Goal: Task Accomplishment & Management: Use online tool/utility

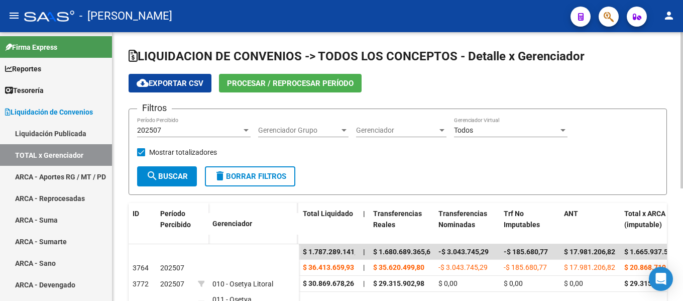
click at [286, 82] on span "Procesar / Reprocesar período" at bounding box center [290, 83] width 127 height 9
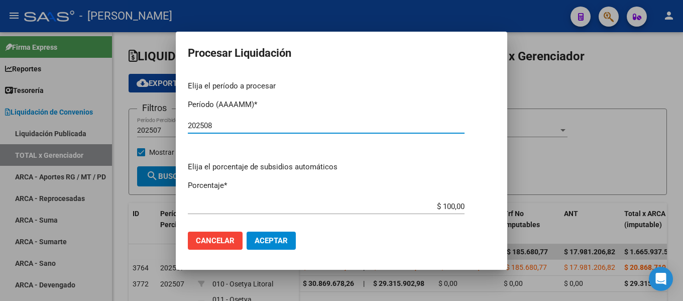
type input "202508"
click at [283, 243] on span "Aceptar" at bounding box center [271, 240] width 33 height 9
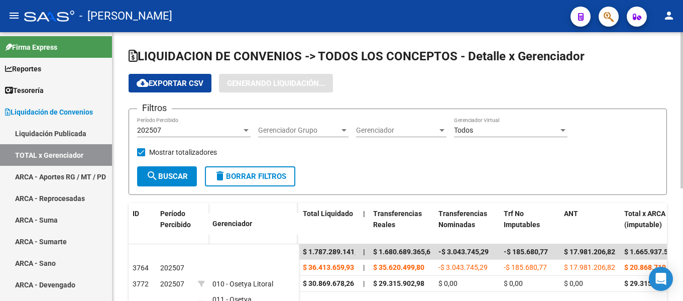
click at [246, 125] on div "202507 Período Percibido" at bounding box center [194, 127] width 114 height 20
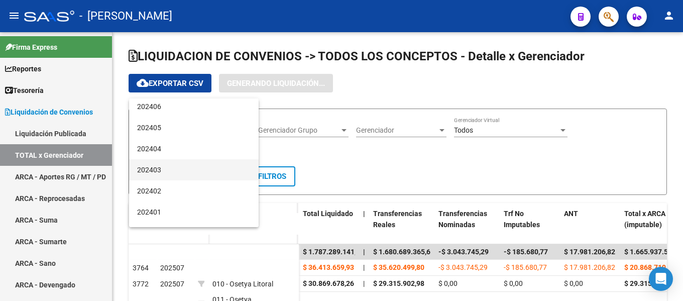
scroll to position [302, 0]
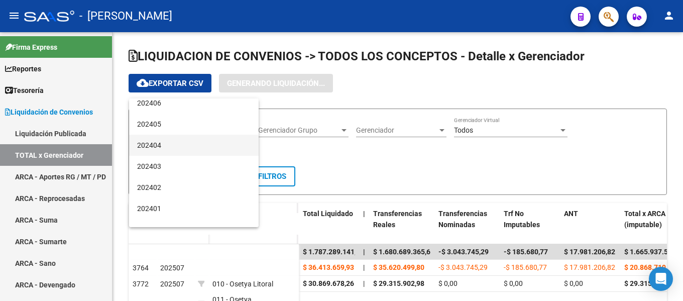
click at [178, 154] on span "202404" at bounding box center [194, 145] width 114 height 21
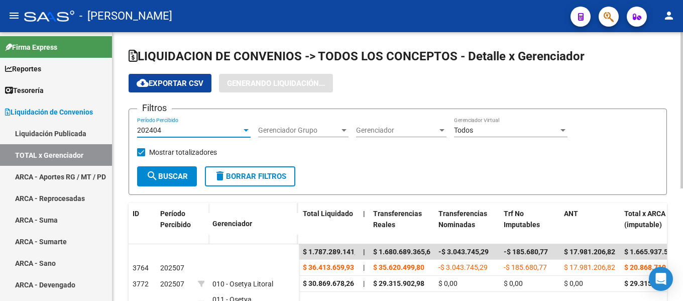
click at [167, 180] on span "search Buscar" at bounding box center [167, 176] width 42 height 9
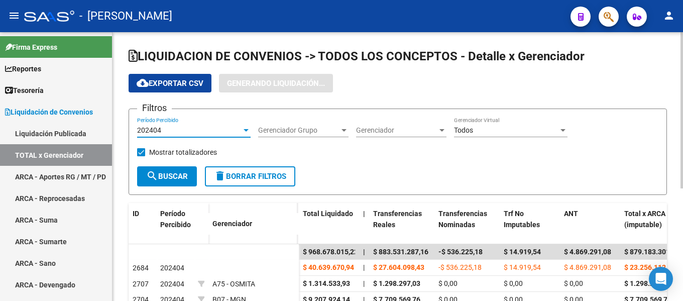
click at [248, 127] on div at bounding box center [246, 130] width 9 height 8
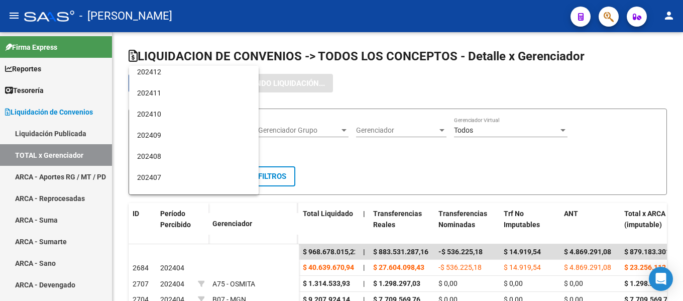
scroll to position [0, 0]
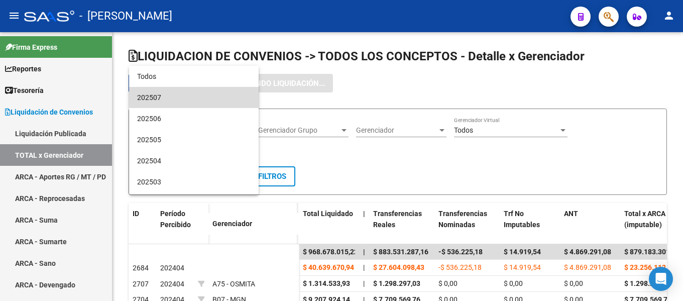
click at [206, 94] on span "202507" at bounding box center [194, 97] width 114 height 21
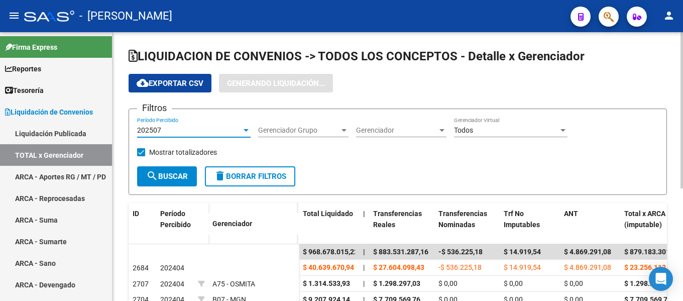
click at [172, 179] on span "search Buscar" at bounding box center [167, 176] width 42 height 9
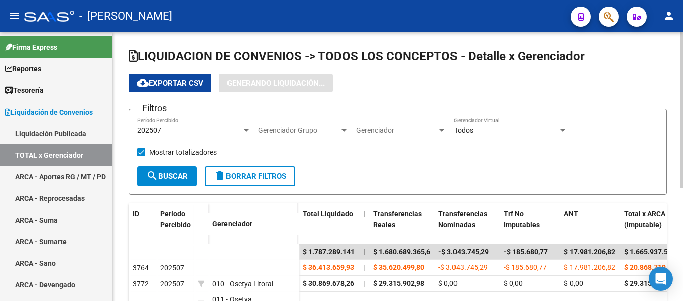
click at [373, 158] on div "Filtros 202507 Período Percibido Gerenciador Grupo Gerenciador Grupo Gerenciado…" at bounding box center [398, 141] width 522 height 49
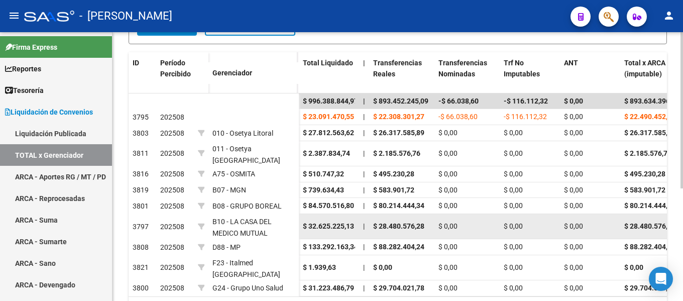
scroll to position [193, 0]
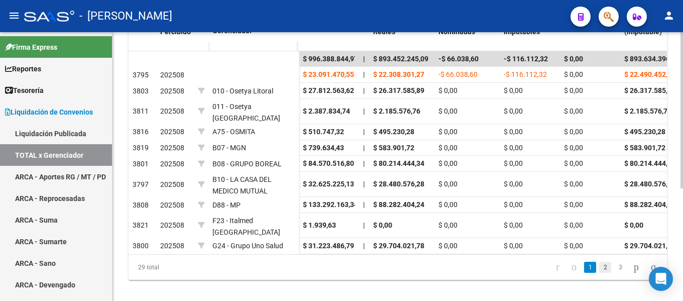
click at [599, 262] on link "2" at bounding box center [605, 267] width 12 height 11
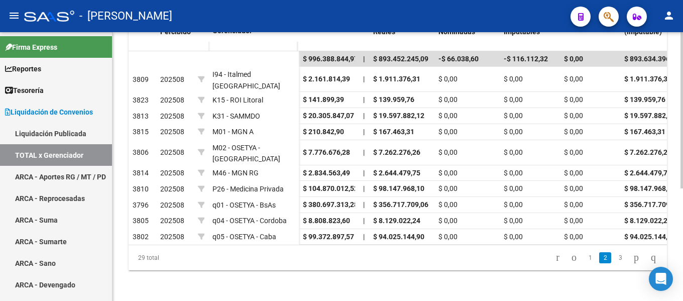
click at [615, 255] on link "3" at bounding box center [621, 257] width 12 height 11
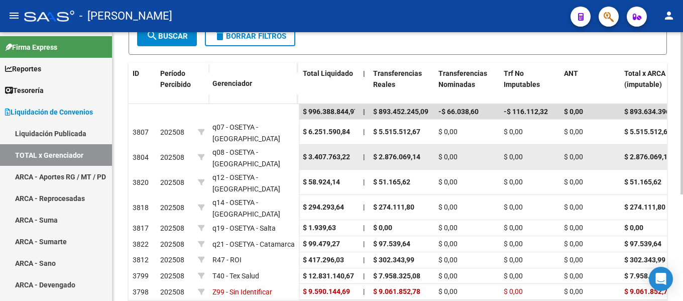
scroll to position [177, 0]
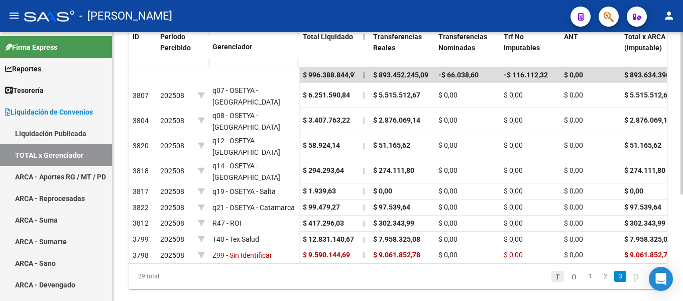
click at [555, 270] on icon "go to first page" at bounding box center [558, 276] width 7 height 12
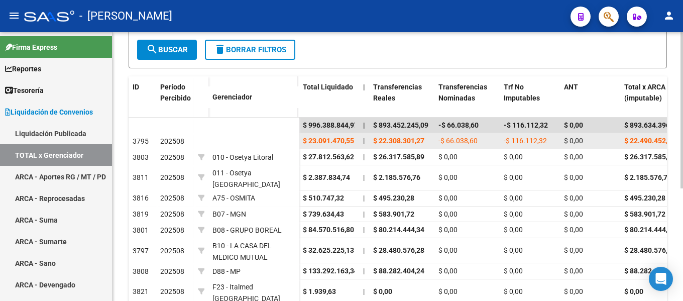
scroll to position [26, 0]
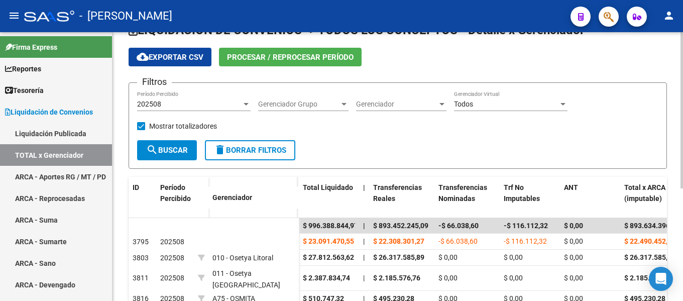
click at [199, 108] on div "202508" at bounding box center [189, 104] width 105 height 9
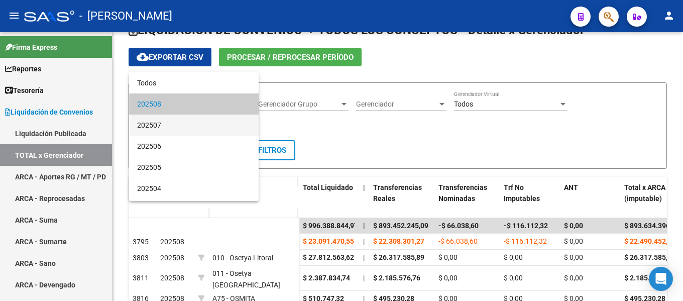
click at [198, 124] on span "202507" at bounding box center [194, 125] width 114 height 21
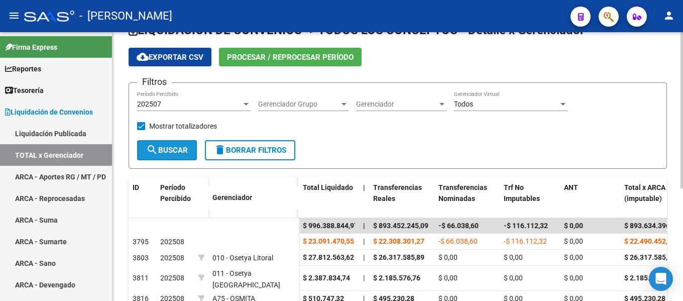
click at [182, 155] on button "search Buscar" at bounding box center [167, 150] width 60 height 20
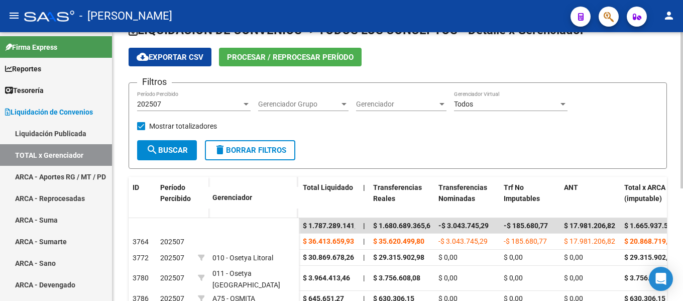
click at [225, 103] on div "202507" at bounding box center [189, 104] width 105 height 9
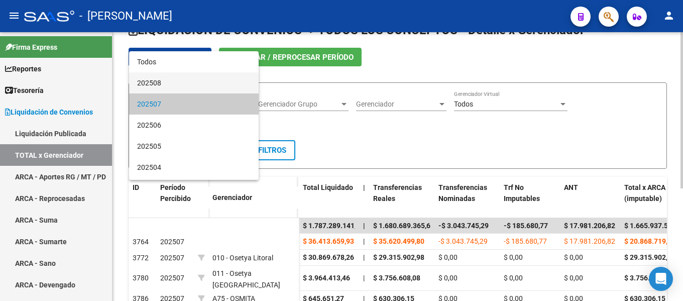
click at [184, 86] on span "202508" at bounding box center [194, 82] width 114 height 21
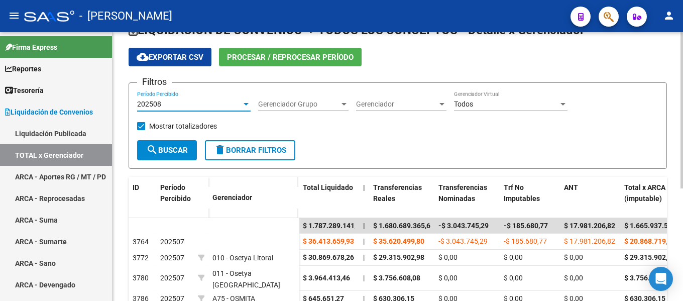
click at [165, 142] on button "search Buscar" at bounding box center [167, 150] width 60 height 20
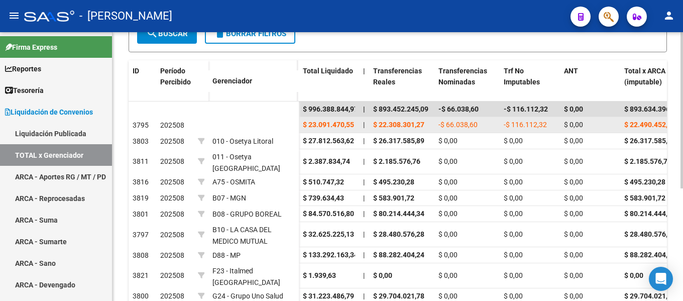
scroll to position [0, 0]
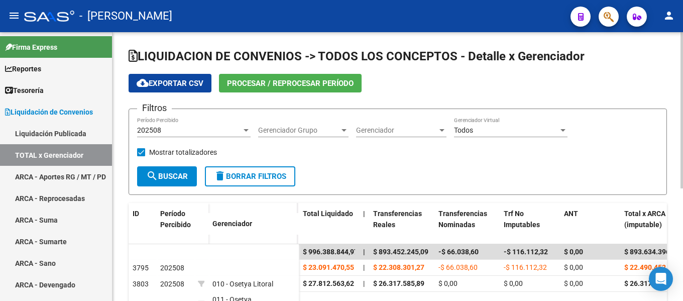
click at [220, 127] on div "202508" at bounding box center [189, 130] width 105 height 9
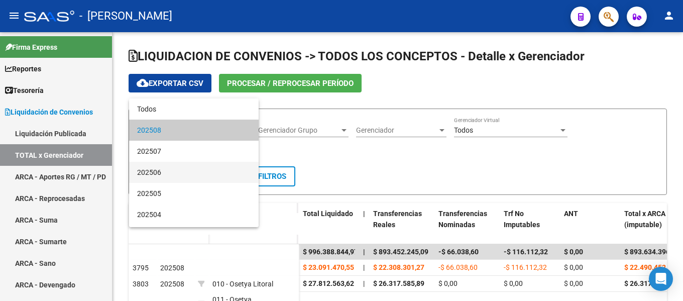
click at [180, 168] on span "202506" at bounding box center [194, 172] width 114 height 21
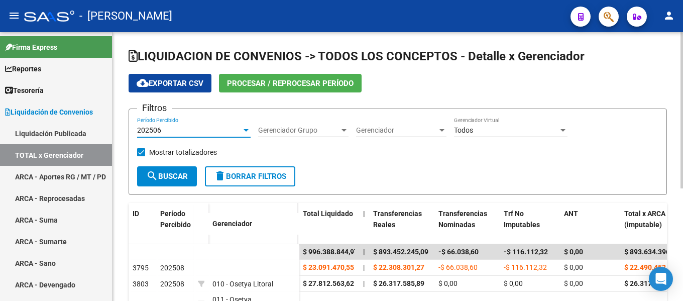
click at [173, 173] on span "search Buscar" at bounding box center [167, 176] width 42 height 9
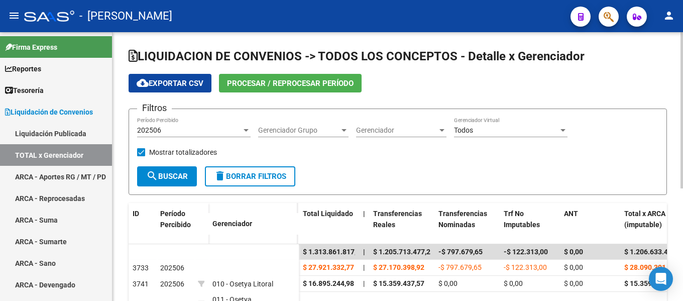
click at [199, 129] on div "202506" at bounding box center [189, 130] width 105 height 9
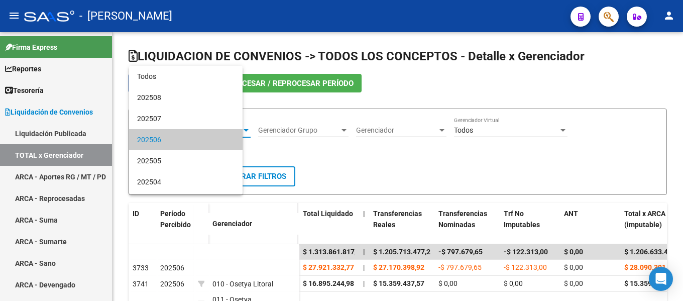
scroll to position [10, 0]
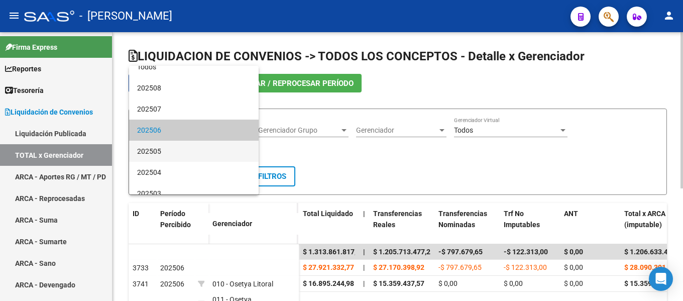
click at [171, 153] on span "202505" at bounding box center [194, 151] width 114 height 21
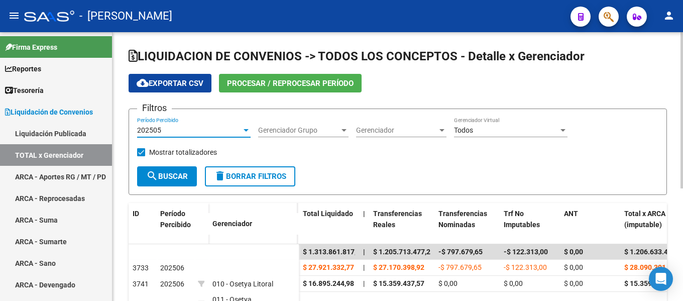
click at [171, 174] on span "search Buscar" at bounding box center [167, 176] width 42 height 9
click at [197, 130] on div "202505" at bounding box center [189, 130] width 105 height 9
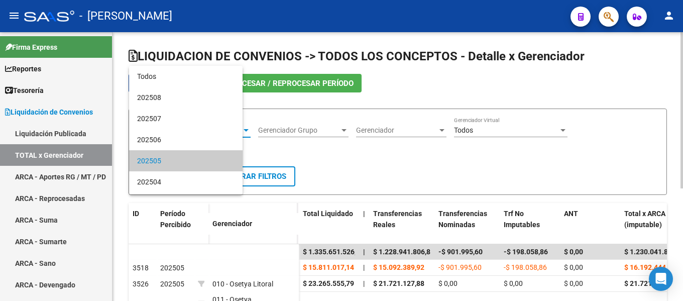
scroll to position [31, 0]
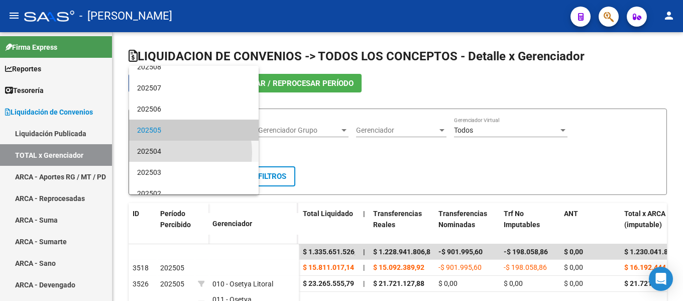
click at [167, 153] on span "202504" at bounding box center [194, 151] width 114 height 21
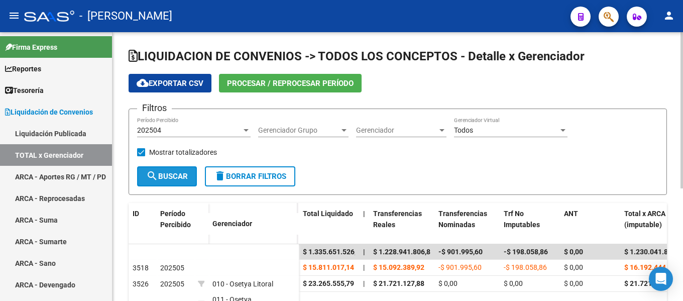
click at [170, 176] on span "search Buscar" at bounding box center [167, 176] width 42 height 9
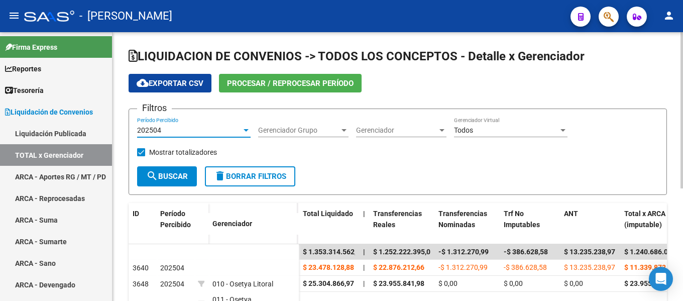
click at [186, 131] on div "202504" at bounding box center [189, 130] width 105 height 9
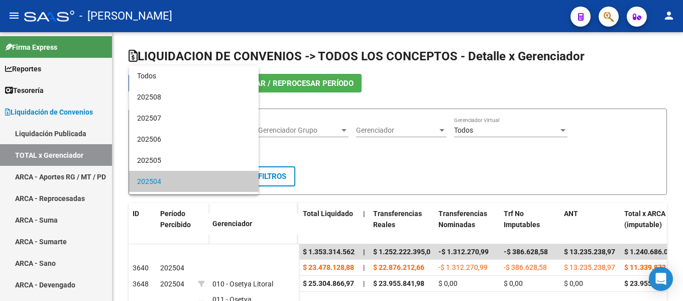
scroll to position [0, 0]
click at [167, 116] on span "202507" at bounding box center [194, 118] width 114 height 21
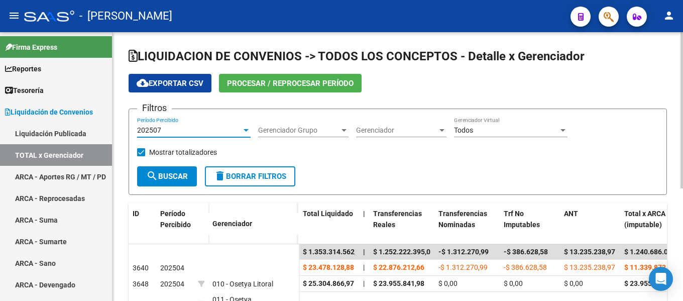
click at [170, 173] on span "search Buscar" at bounding box center [167, 176] width 42 height 9
click at [193, 133] on div "202507" at bounding box center [189, 130] width 105 height 9
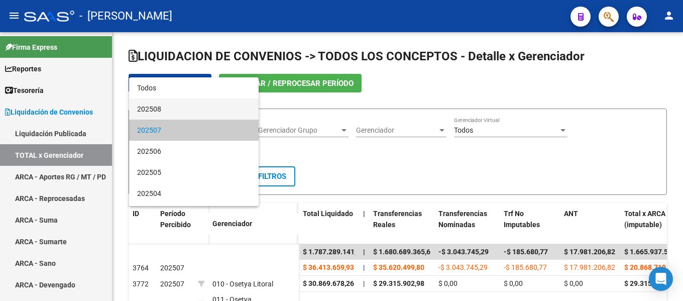
click at [168, 109] on span "202508" at bounding box center [194, 108] width 114 height 21
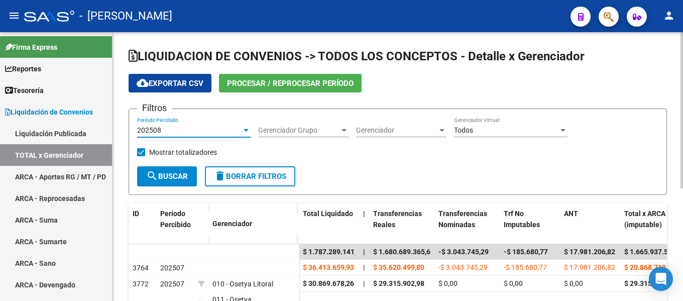
click at [169, 180] on span "search Buscar" at bounding box center [167, 176] width 42 height 9
